Goal: Obtain resource: Obtain resource

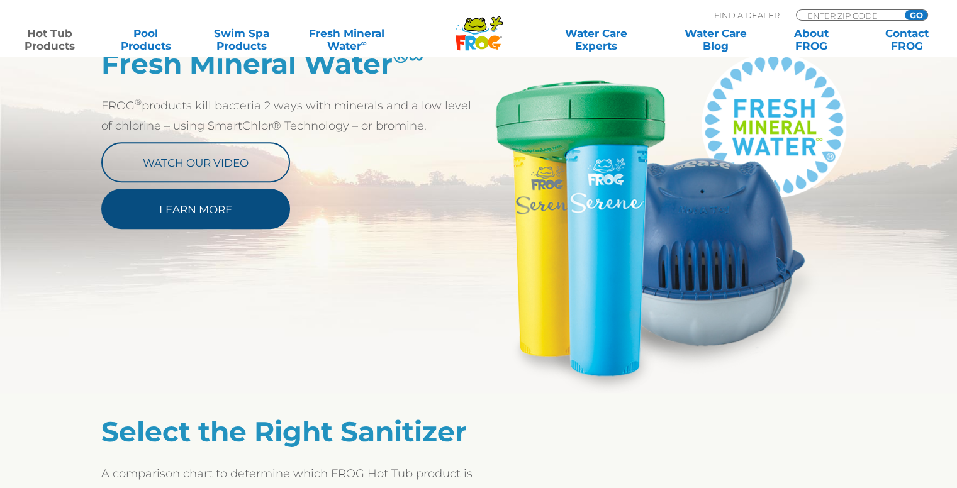
click at [220, 209] on link "Learn More" at bounding box center [195, 209] width 189 height 40
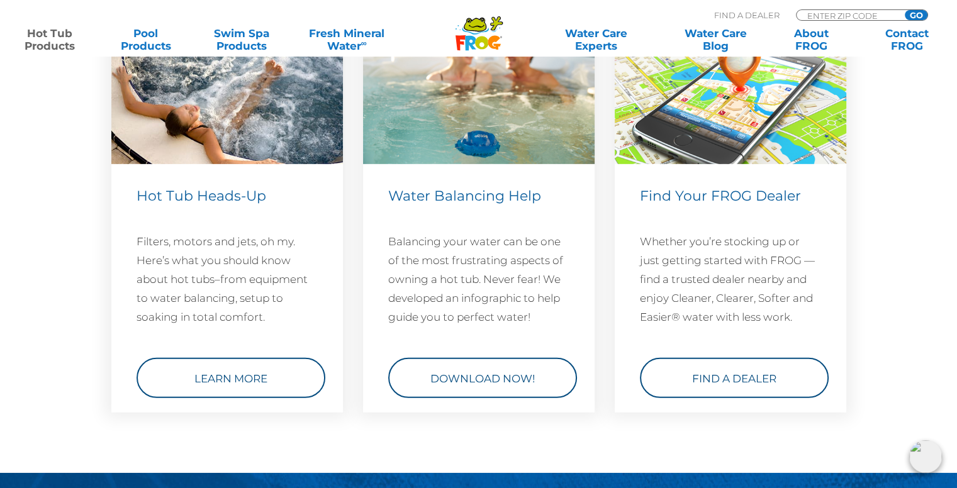
scroll to position [3648, 0]
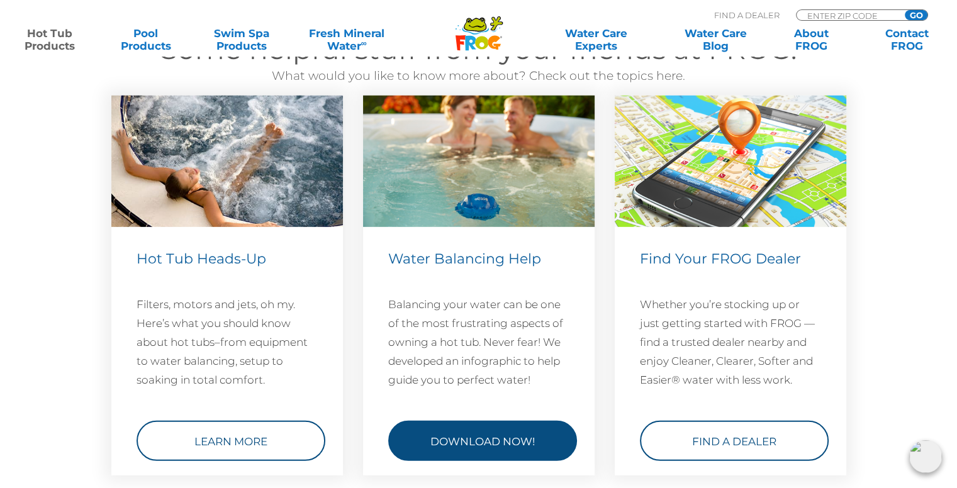
click at [492, 445] on link "Download Now!" at bounding box center [482, 441] width 189 height 40
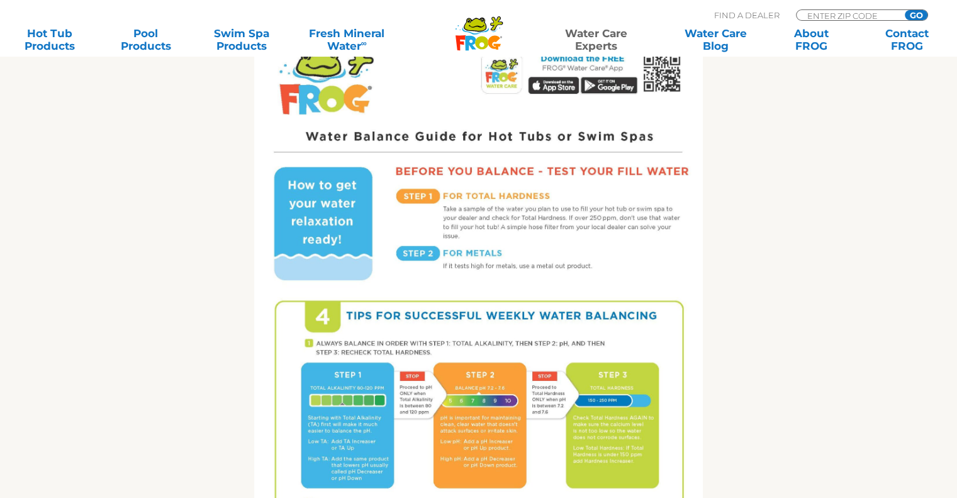
scroll to position [629, 0]
